Goal: Task Accomplishment & Management: Manage account settings

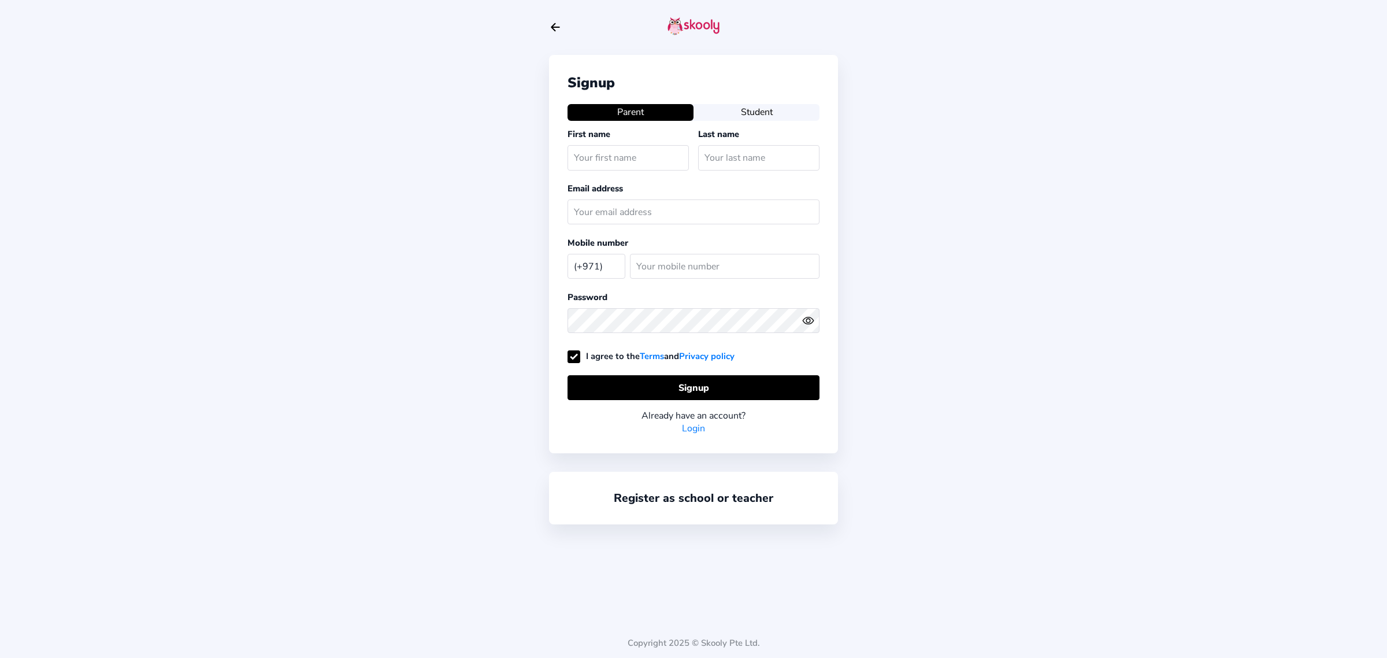
select select "AE"
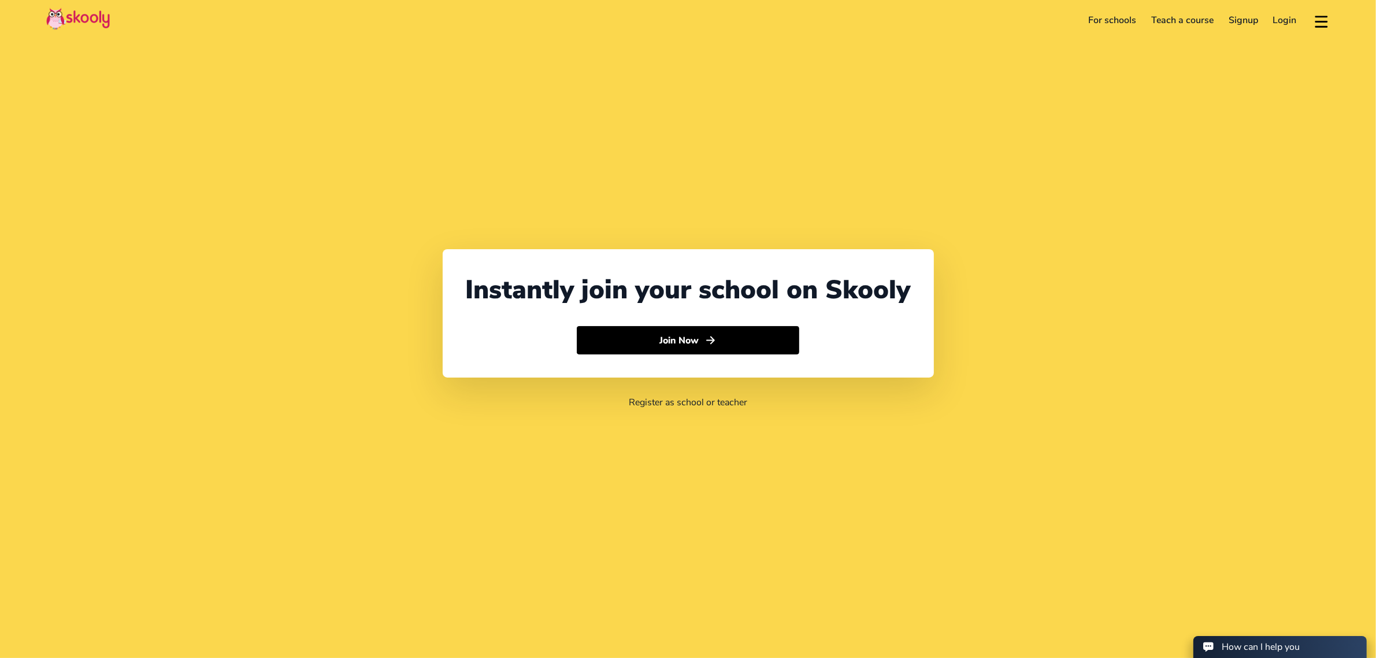
select select "971"
select select "[GEOGRAPHIC_DATA]"
select select "[GEOGRAPHIC_DATA]/[GEOGRAPHIC_DATA]"
click at [1276, 18] on link "Login" at bounding box center [1285, 20] width 39 height 18
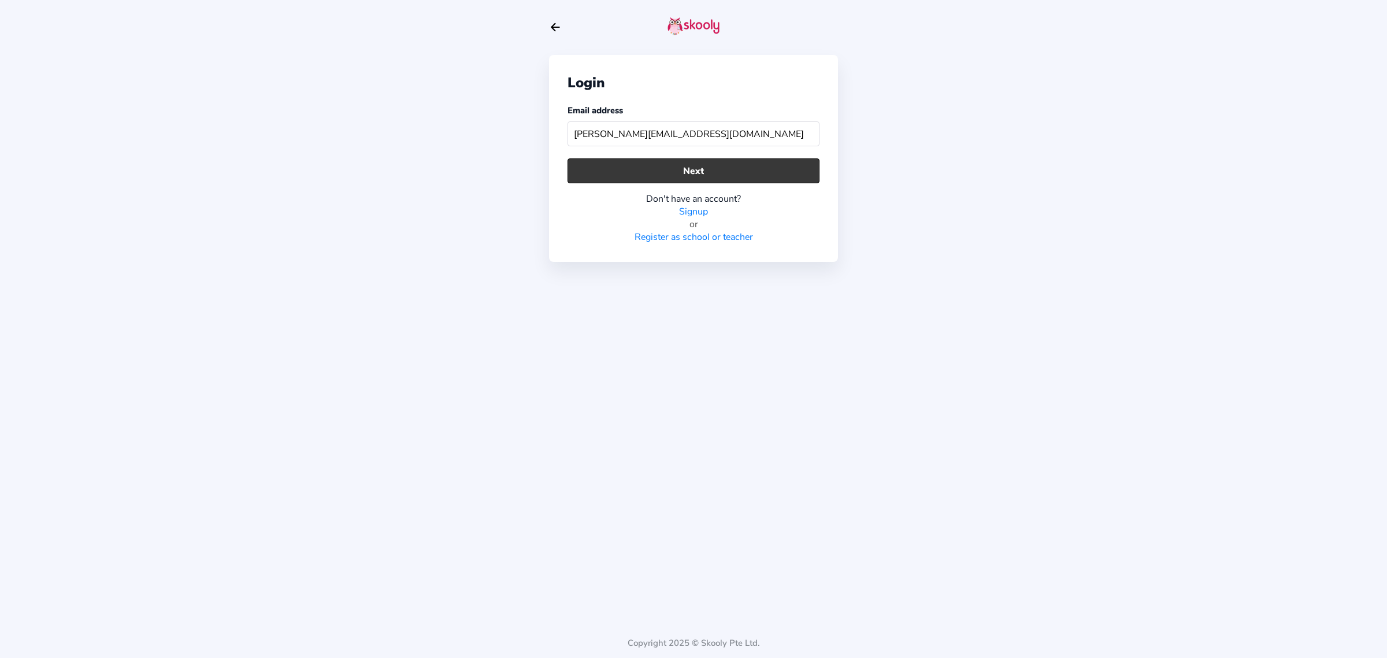
type input "alex.rivabeautyinstitute@gmail.com"
click at [646, 183] on button "Next" at bounding box center [694, 170] width 252 height 25
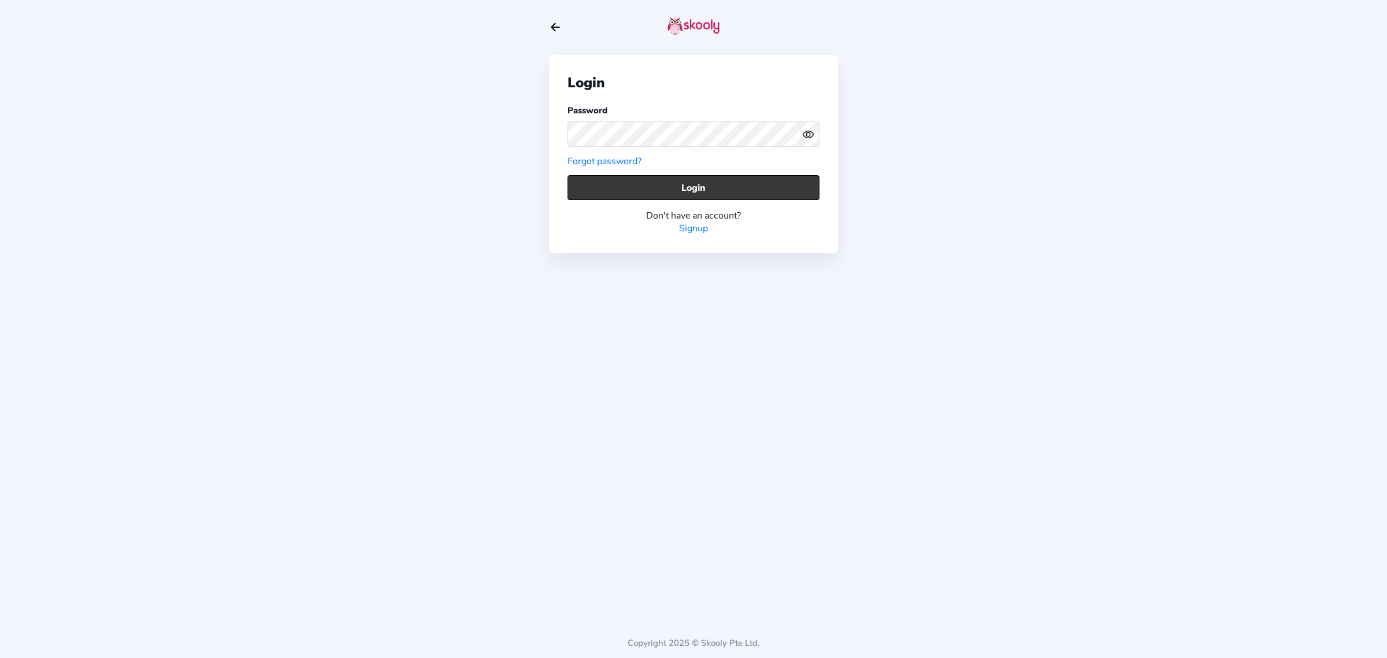
click at [744, 197] on button "Login" at bounding box center [694, 187] width 252 height 25
